Goal: Answer question/provide support

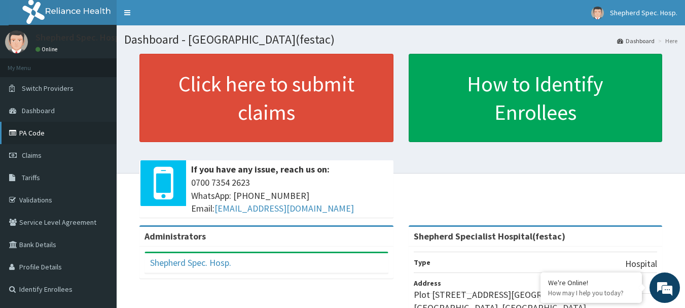
click at [52, 137] on link "PA Code" at bounding box center [58, 133] width 117 height 22
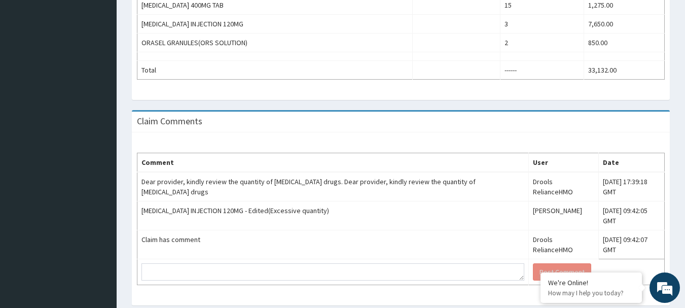
scroll to position [575, 0]
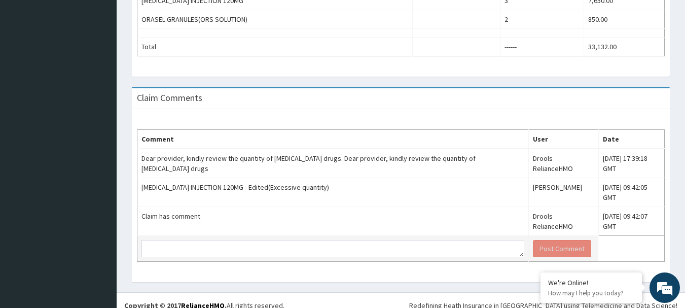
click at [240, 236] on td at bounding box center [333, 249] width 392 height 26
click at [466, 242] on textarea at bounding box center [332, 248] width 383 height 17
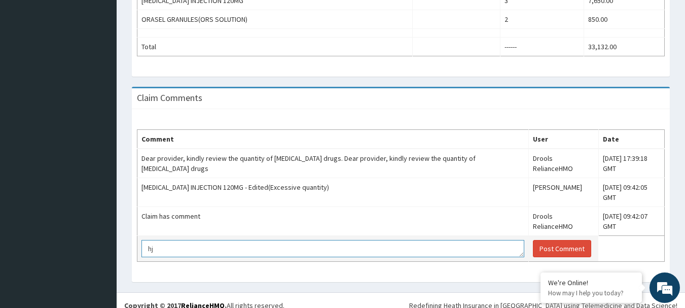
type textarea "h"
paste textarea "[MEDICAL_DATA] INJECTION 60MG : 160mg IM o.d for 3 days"
type textarea "[MEDICAL_DATA] INJECTION 60MG : 160mg IM o.d for 3 days"
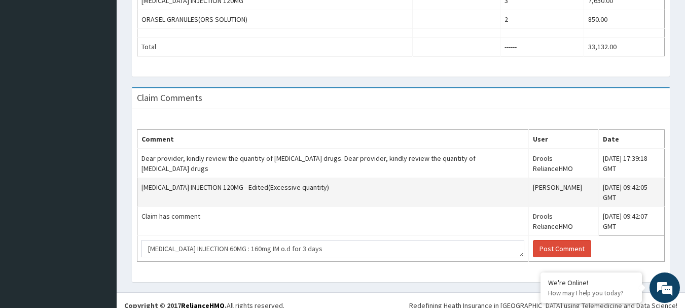
click at [356, 179] on td "[MEDICAL_DATA] INJECTION 120MG - Edited(Excessive quantity)" at bounding box center [333, 192] width 392 height 29
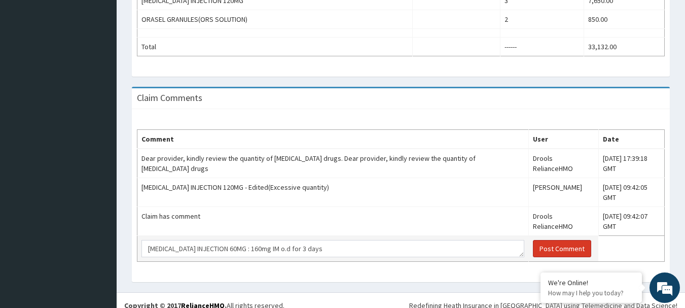
click at [557, 240] on button "Post Comment" at bounding box center [562, 248] width 58 height 17
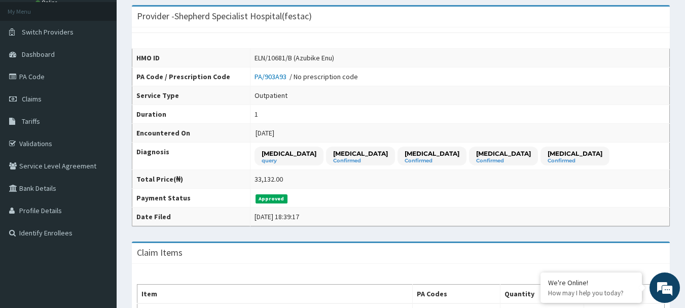
scroll to position [0, 0]
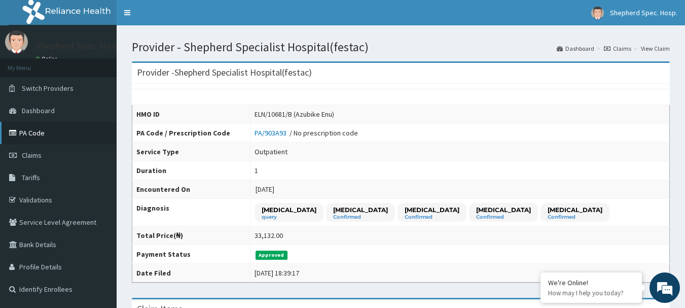
click at [47, 132] on link "PA Code" at bounding box center [58, 133] width 117 height 22
